Goal: Task Accomplishment & Management: Manage account settings

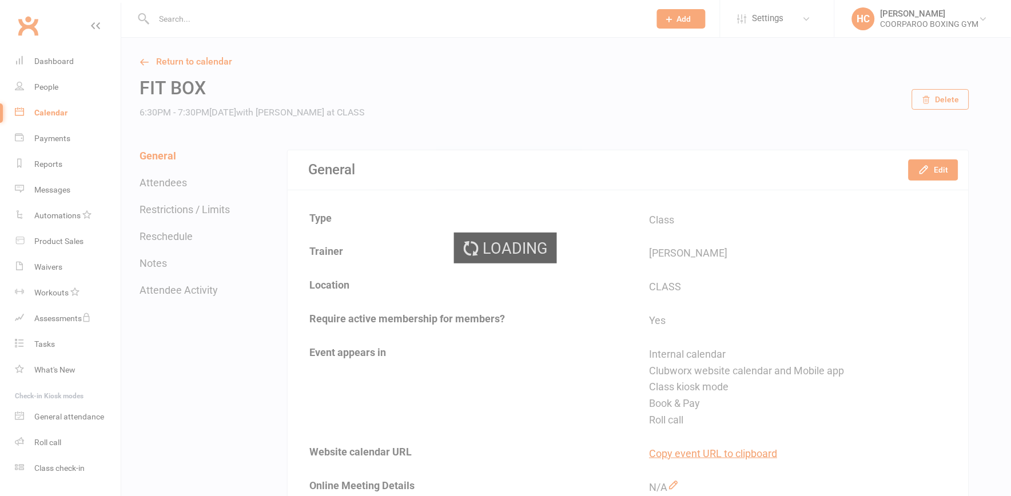
select select "100"
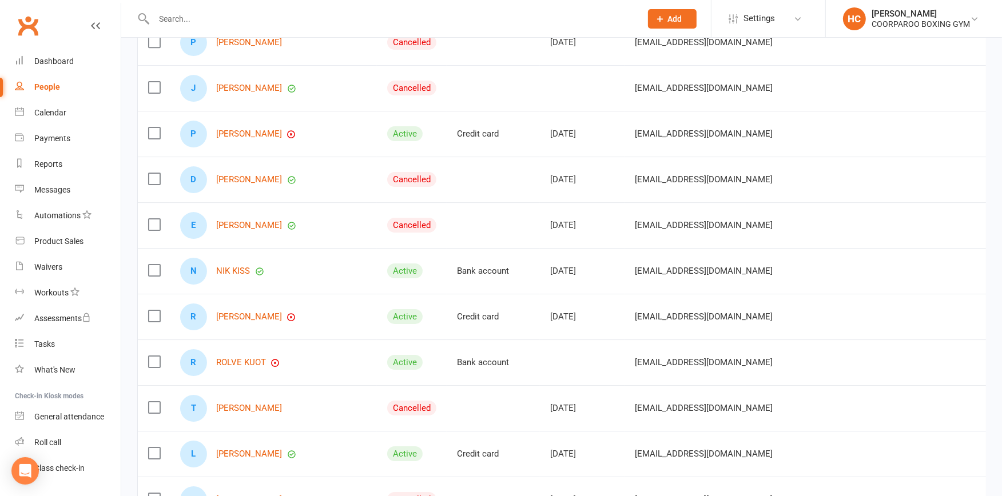
scroll to position [3938, 0]
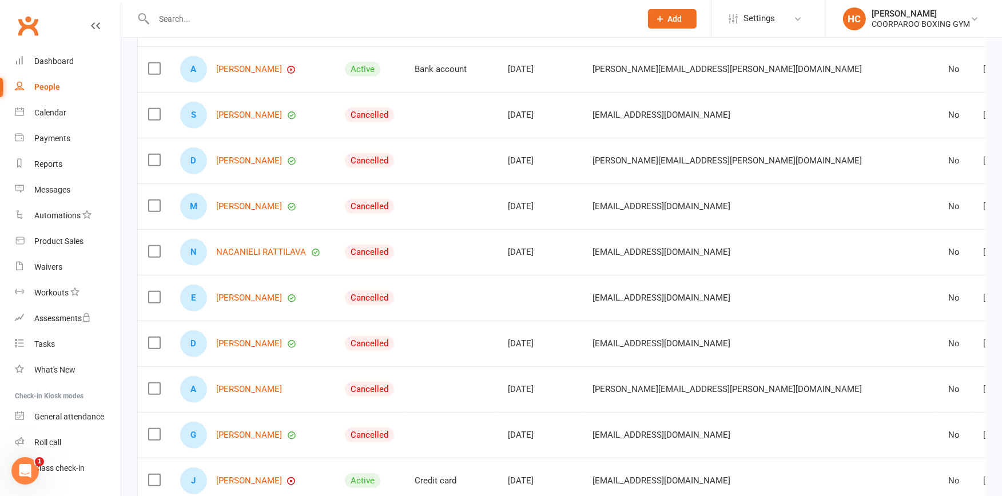
scroll to position [735, 0]
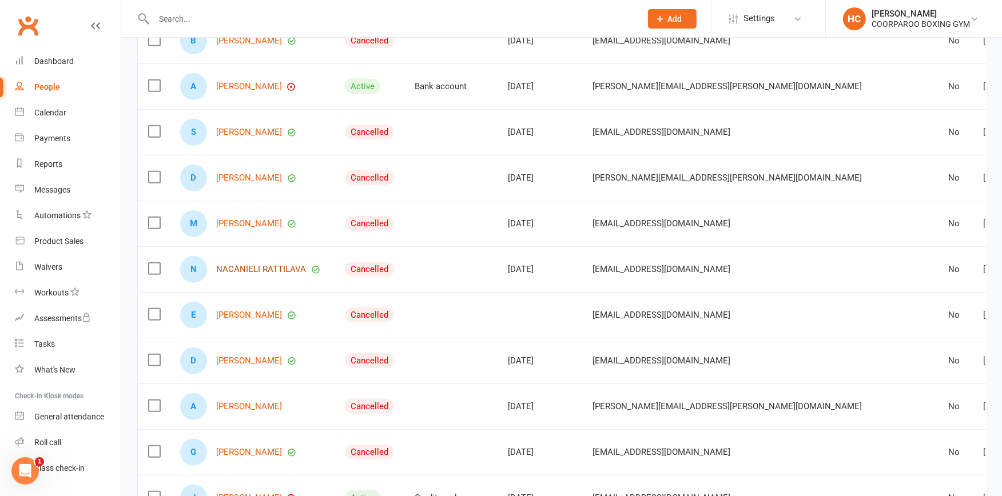
click at [249, 268] on link "NACANIELI RATTILAVA" at bounding box center [261, 270] width 90 height 10
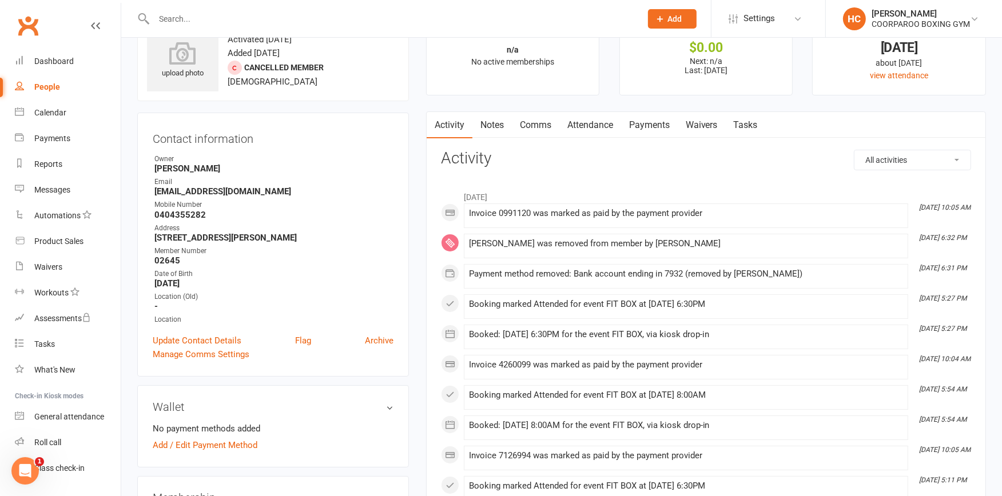
scroll to position [63, 0]
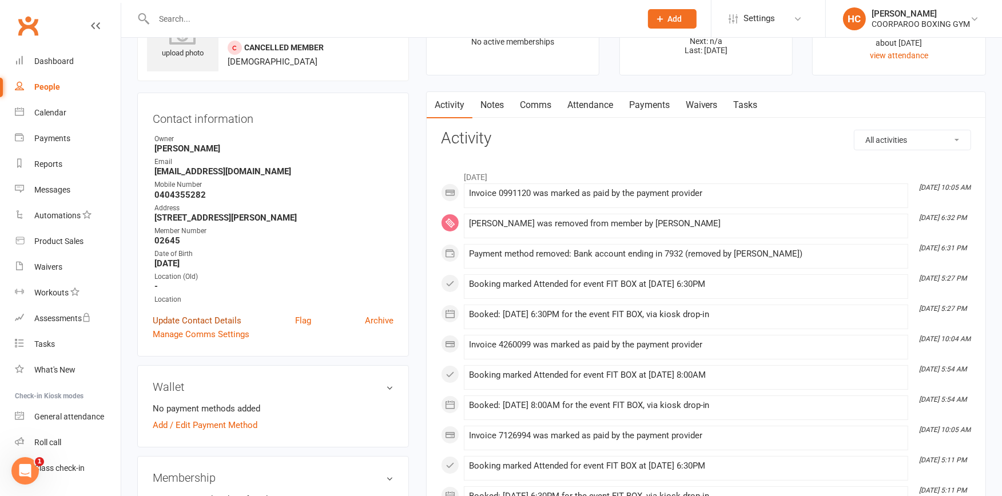
click at [204, 316] on link "Update Contact Details" at bounding box center [197, 321] width 89 height 14
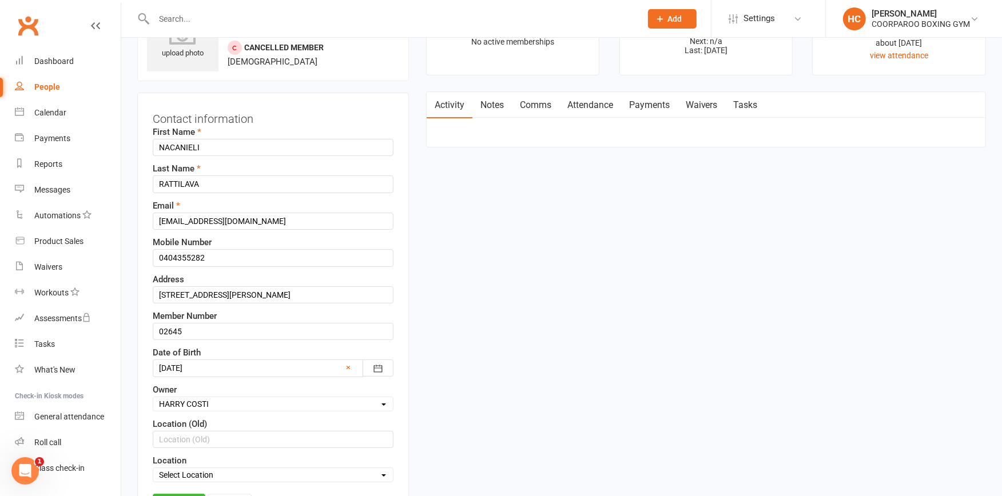
scroll to position [54, 0]
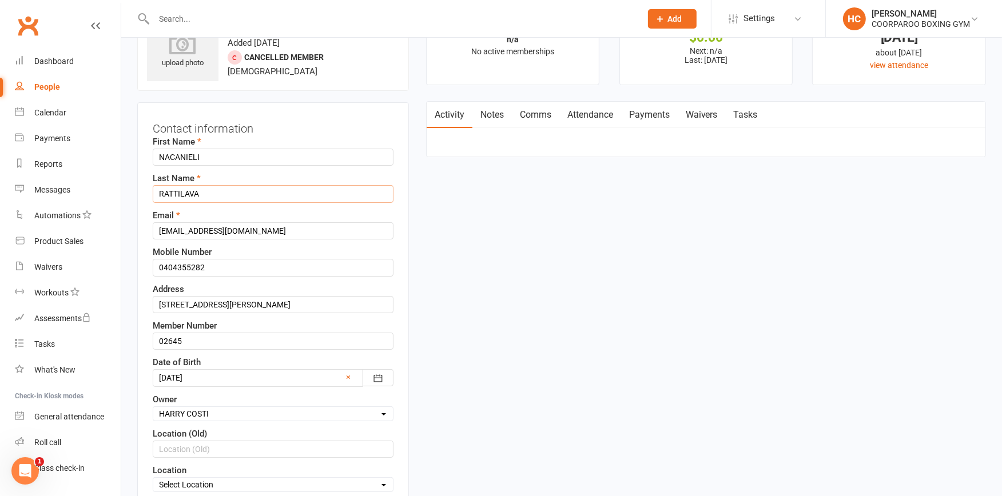
click at [177, 192] on input "RATTILAVA" at bounding box center [273, 193] width 241 height 17
type input "RATTILAVA"
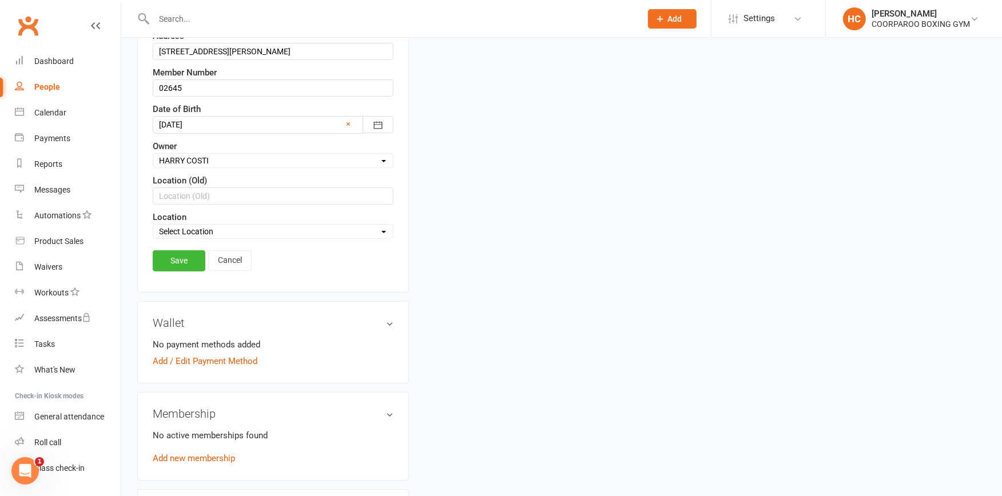
scroll to position [308, 0]
click at [176, 263] on link "Save" at bounding box center [179, 260] width 53 height 21
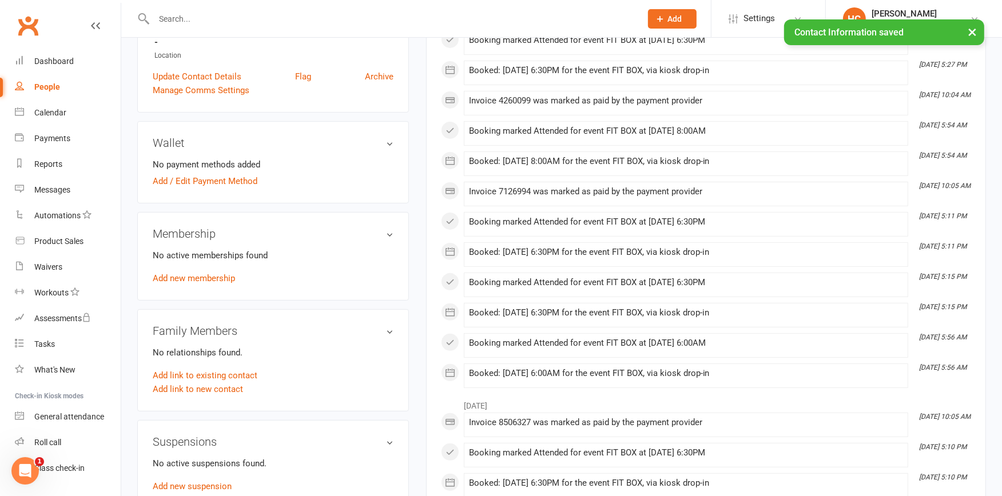
drag, startPoint x: 974, startPoint y: 29, endPoint x: 1002, endPoint y: 59, distance: 41.2
click at [974, 31] on button "×" at bounding box center [972, 31] width 21 height 25
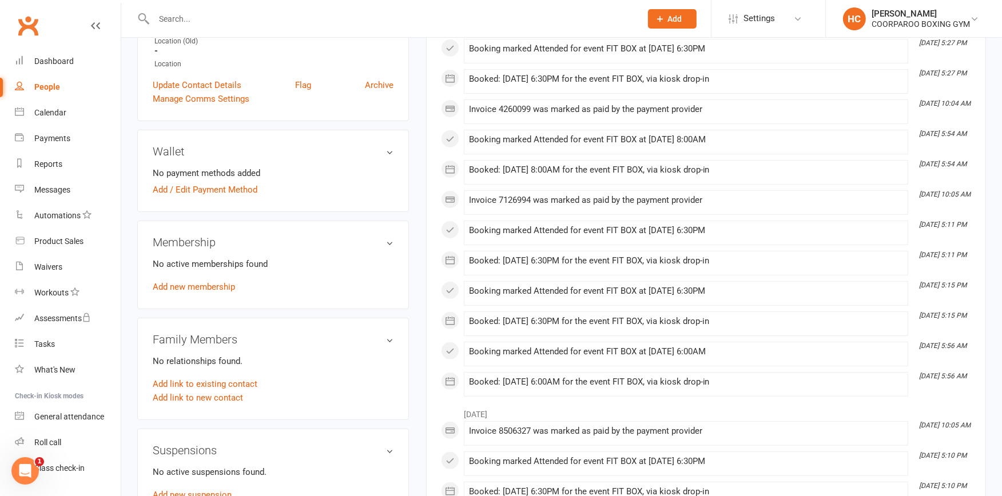
scroll to position [317, 0]
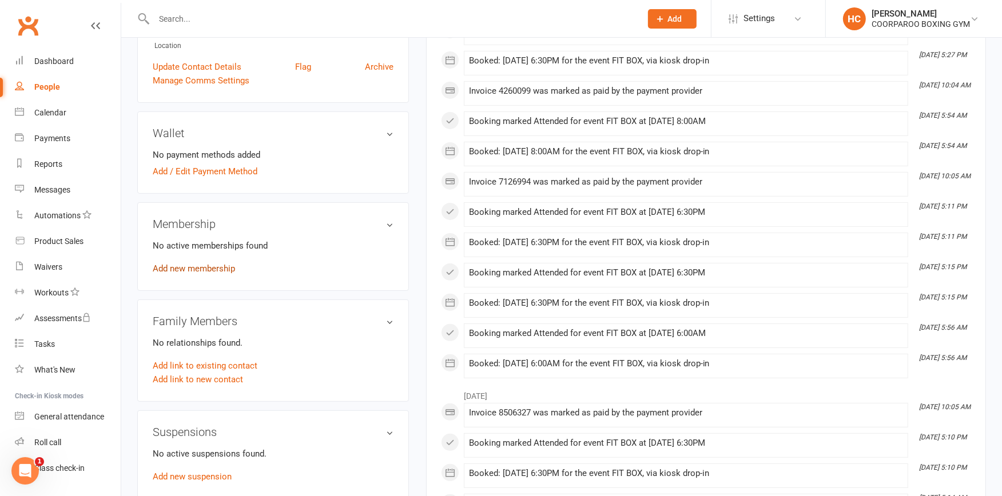
click at [197, 269] on link "Add new membership" at bounding box center [194, 269] width 82 height 10
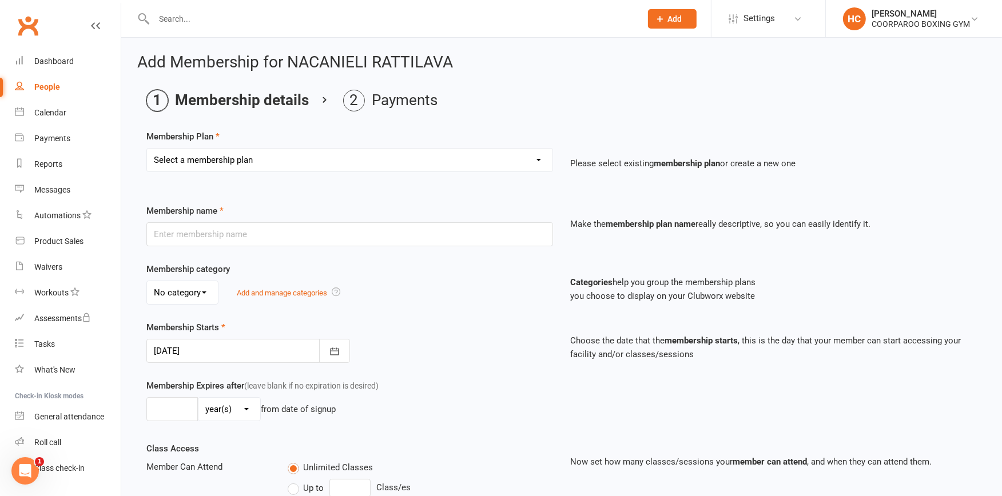
click at [539, 158] on select "Select a membership plan Create new Membership Plan Student Adult" at bounding box center [349, 160] width 405 height 23
select select "2"
click at [147, 149] on select "Select a membership plan Create new Membership Plan Student Adult" at bounding box center [349, 160] width 405 height 23
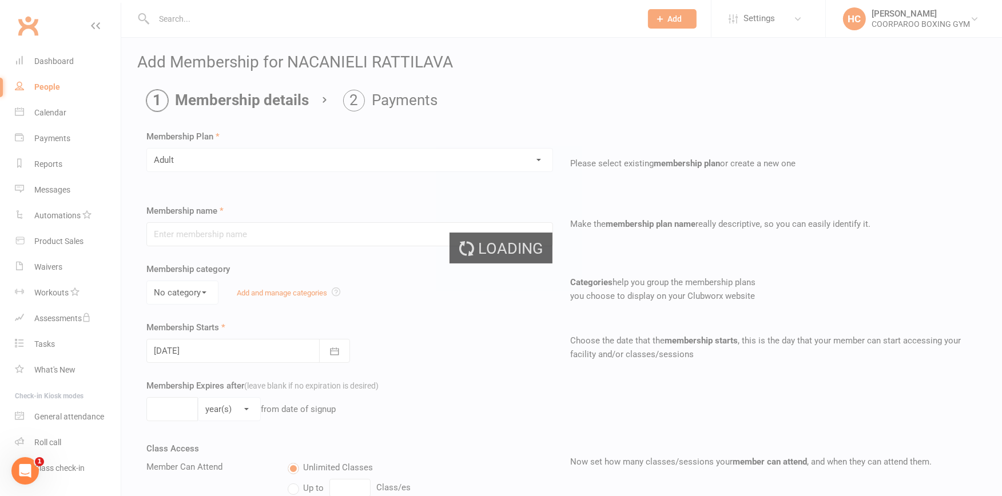
type input "Adult"
select select "0"
type input "0"
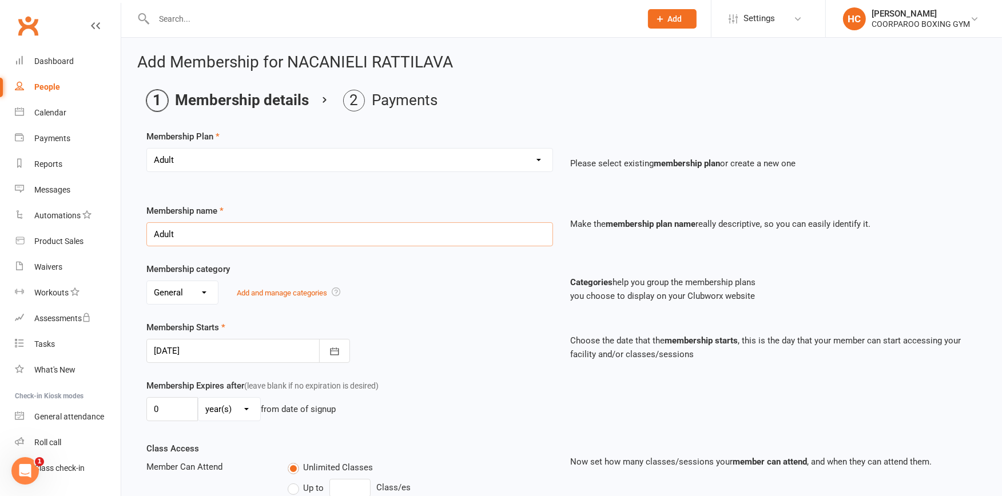
click at [214, 235] on input "Adult" at bounding box center [349, 234] width 407 height 24
type input "A"
click at [224, 236] on input "text" at bounding box center [349, 234] width 407 height 24
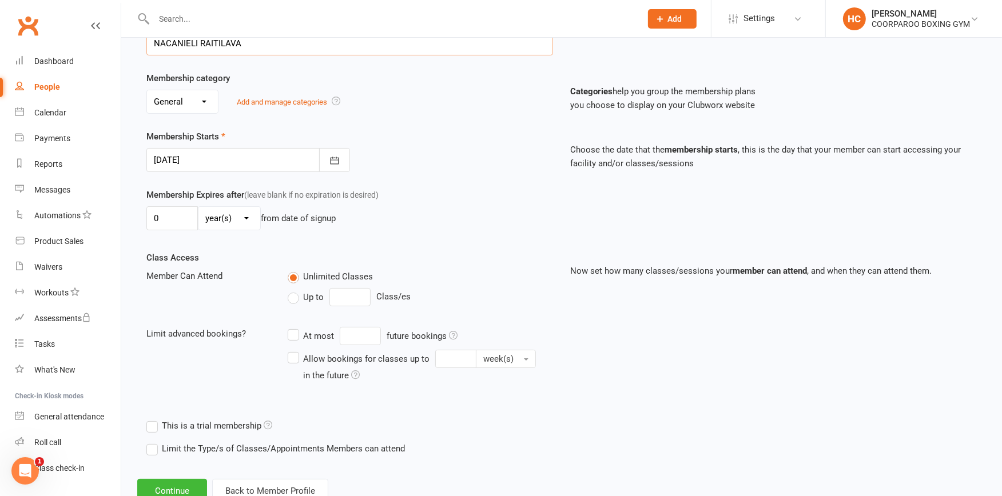
scroll to position [230, 0]
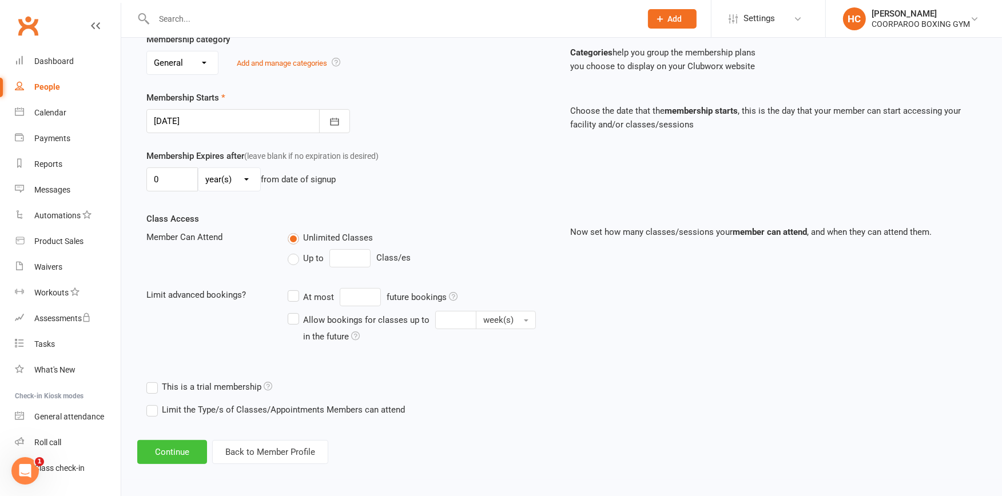
type input "NACANIELI RAITILAVA"
click at [180, 445] on button "Continue" at bounding box center [172, 452] width 70 height 24
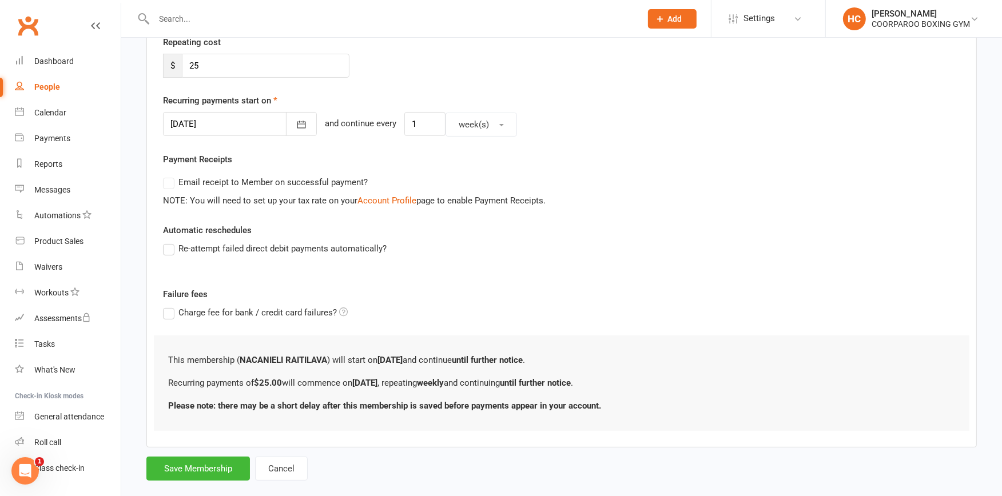
scroll to position [243, 0]
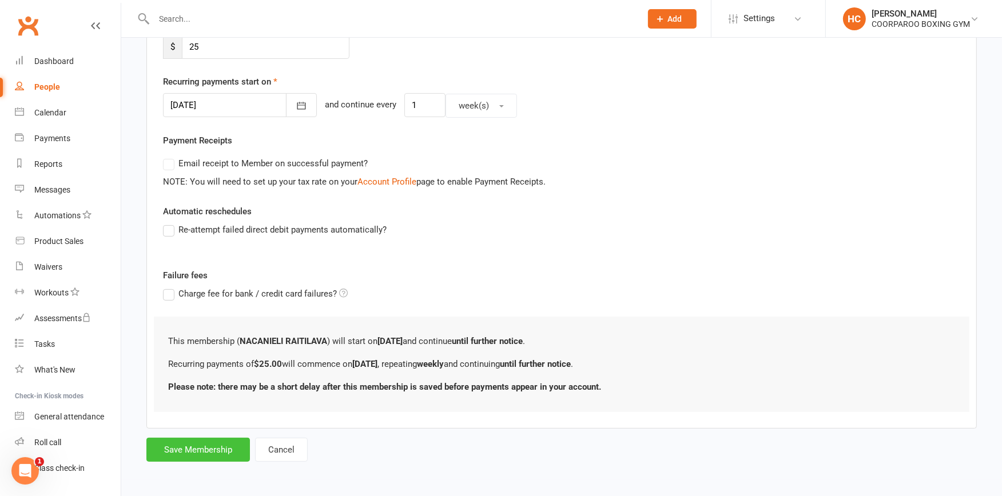
click at [188, 450] on button "Save Membership" at bounding box center [197, 450] width 103 height 24
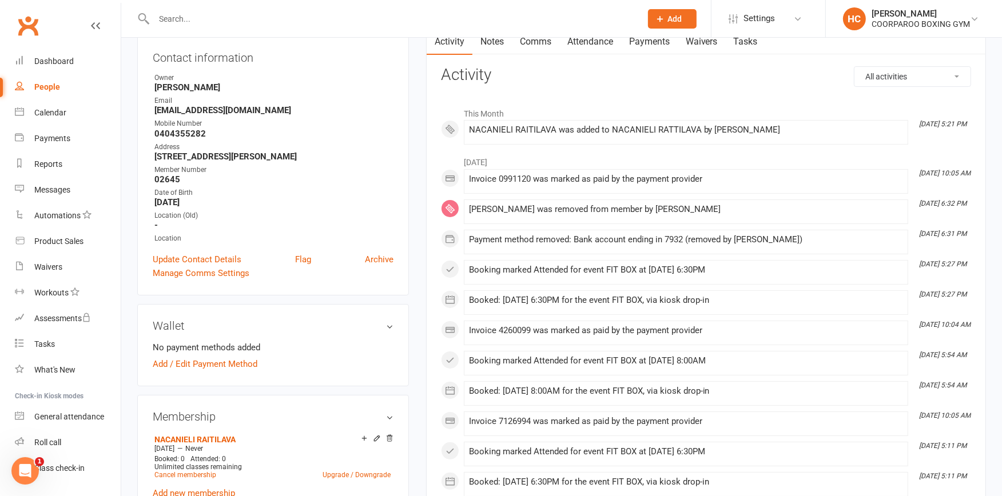
scroll to position [190, 0]
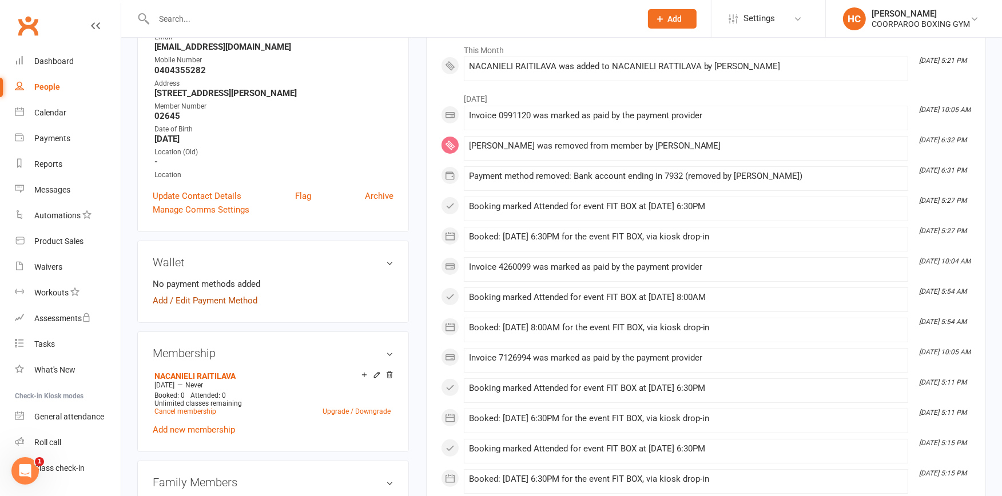
click at [213, 301] on link "Add / Edit Payment Method" at bounding box center [205, 301] width 105 height 14
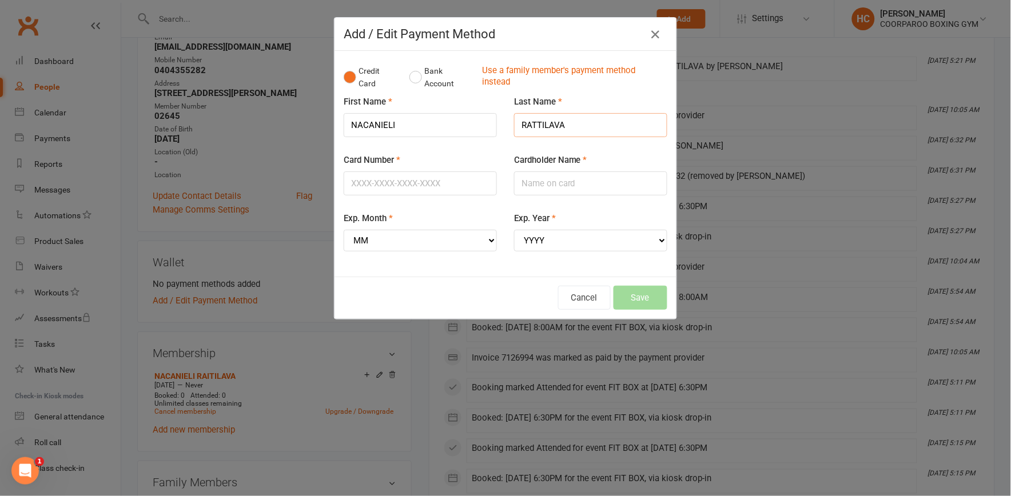
click at [528, 123] on input "RATTILAVA" at bounding box center [590, 125] width 153 height 24
click at [537, 121] on input "RAITTILAVA" at bounding box center [590, 125] width 153 height 24
type input "RAITILAVA"
click at [449, 180] on input "Card Number" at bounding box center [420, 184] width 153 height 24
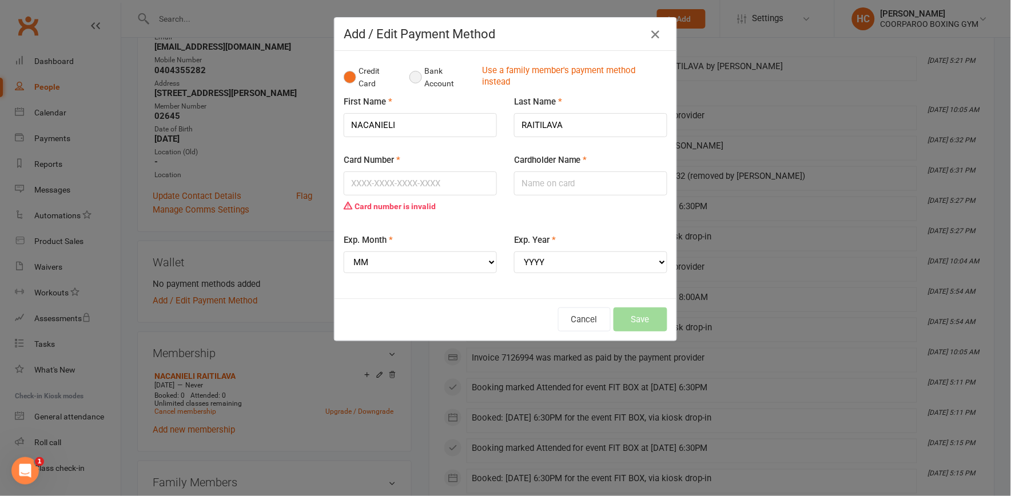
click at [409, 79] on button "Bank Account" at bounding box center [440, 77] width 63 height 35
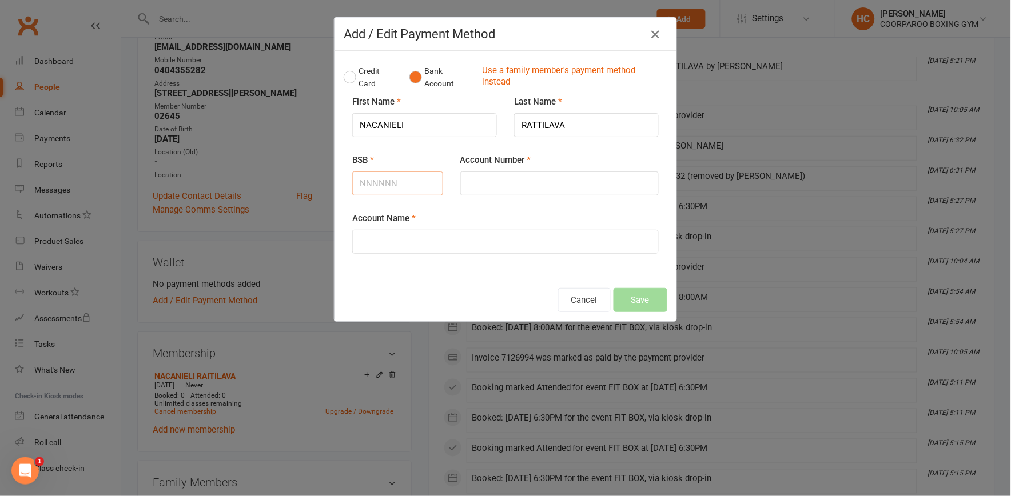
click at [405, 181] on input "BSB" at bounding box center [397, 184] width 91 height 24
type input "637000"
click at [512, 178] on input "Account Number" at bounding box center [559, 184] width 198 height 24
type input "719347932"
click at [398, 248] on input "Account Name" at bounding box center [505, 242] width 306 height 24
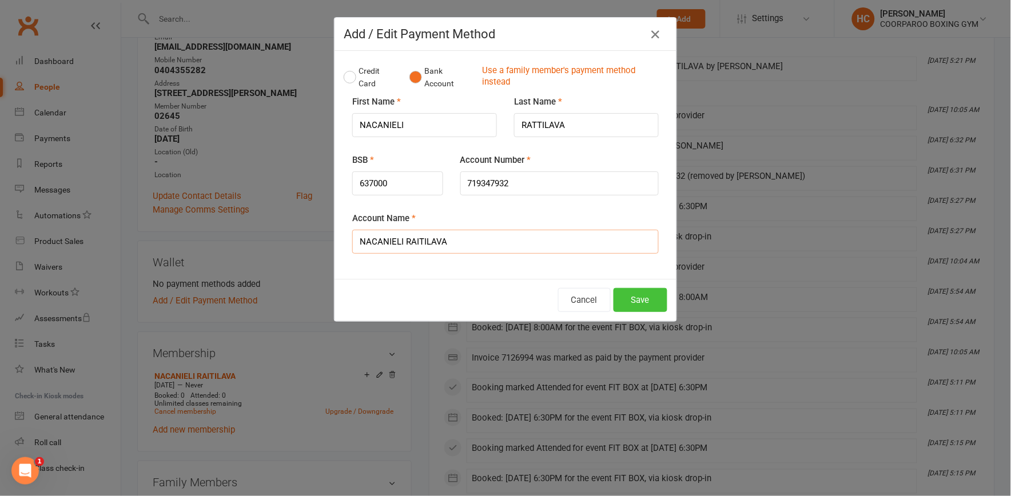
type input "NACANIELI RAITILAVA"
click at [643, 300] on button "Save" at bounding box center [640, 300] width 54 height 24
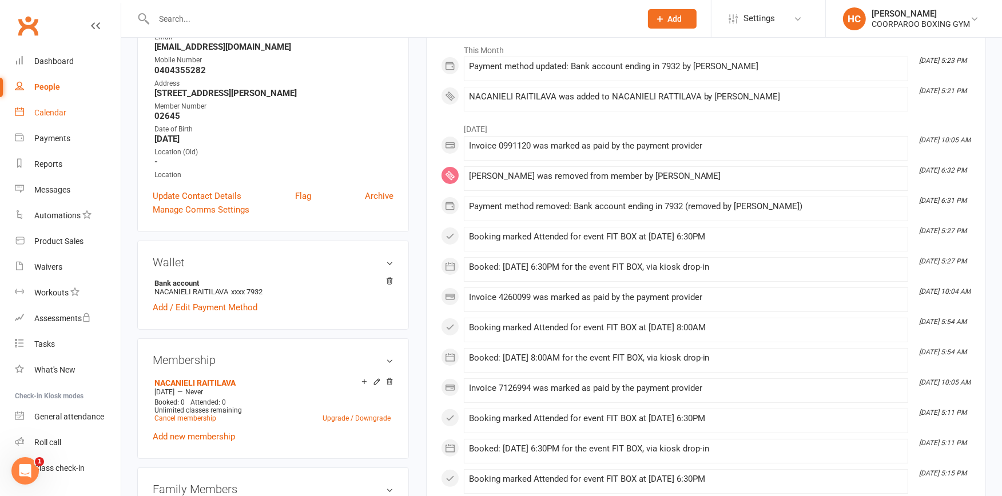
click at [47, 113] on div "Calendar" at bounding box center [50, 112] width 32 height 9
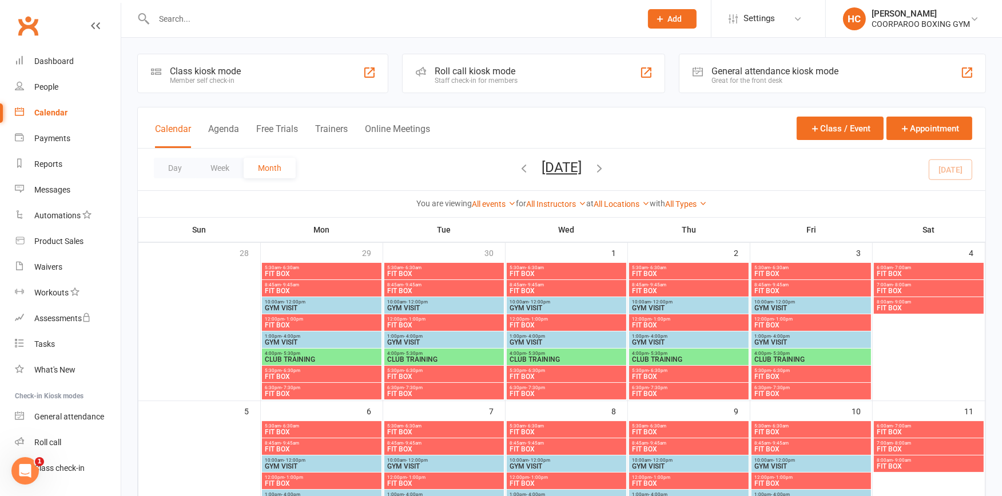
click at [258, 74] on div "Class kiosk mode Member self check-in" at bounding box center [262, 73] width 251 height 39
